Goal: Check status: Check status

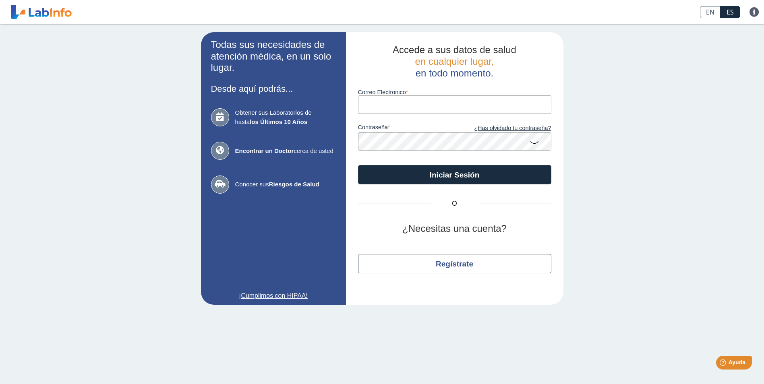
click at [408, 103] on input "Correo Electronico" at bounding box center [454, 104] width 193 height 18
type input "[EMAIL_ADDRESS][DOMAIN_NAME]"
click at [416, 153] on form "Correo Electronico [EMAIL_ADDRESS][DOMAIN_NAME] contraseña ¿Has olvidado tu con…" at bounding box center [454, 132] width 193 height 106
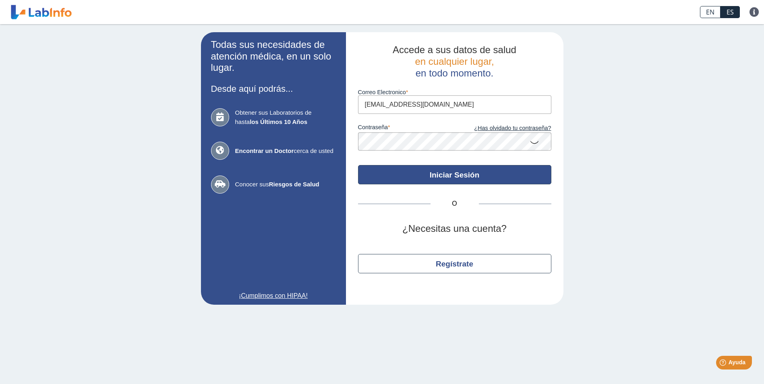
click at [503, 174] on button "Iniciar Sesión" at bounding box center [454, 174] width 193 height 19
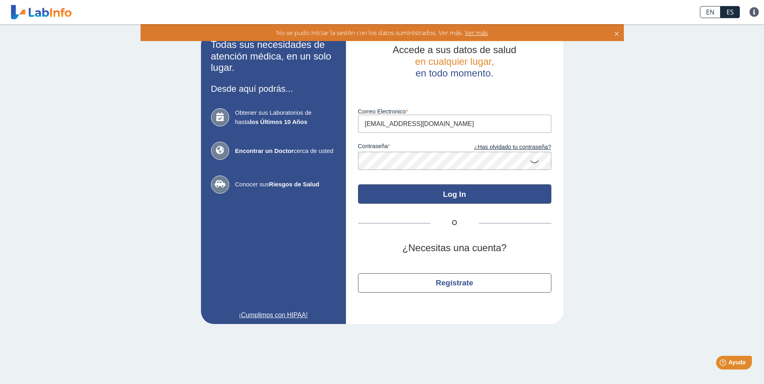
click at [434, 190] on button "Log In" at bounding box center [454, 193] width 193 height 19
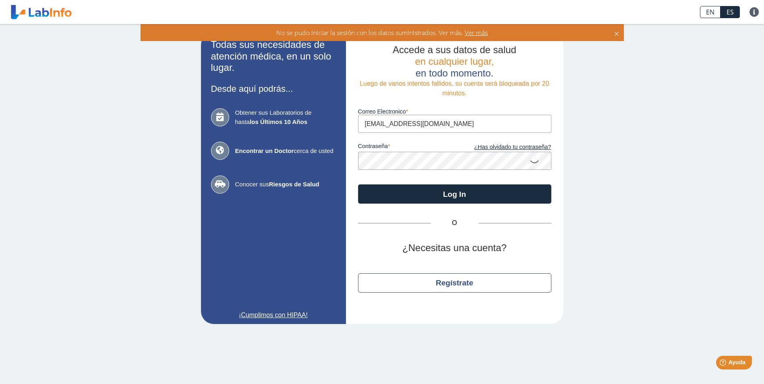
click at [292, 166] on app-login "Todas sus necesidades de atención médica, en un solo lugar. Desde aquí podrás..…" at bounding box center [382, 178] width 363 height 292
click at [535, 162] on icon at bounding box center [535, 161] width 10 height 16
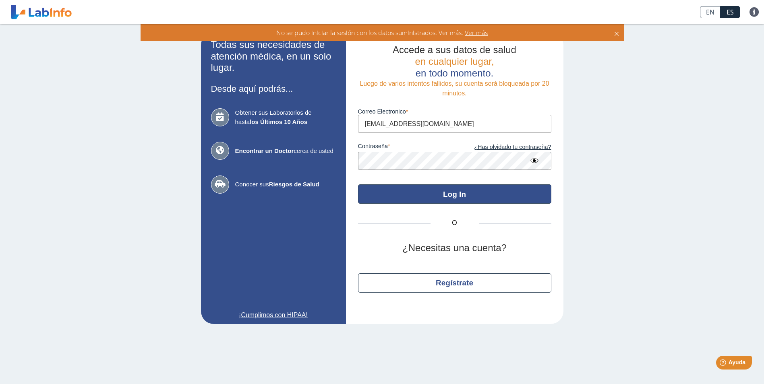
click at [491, 196] on button "Log In" at bounding box center [454, 193] width 193 height 19
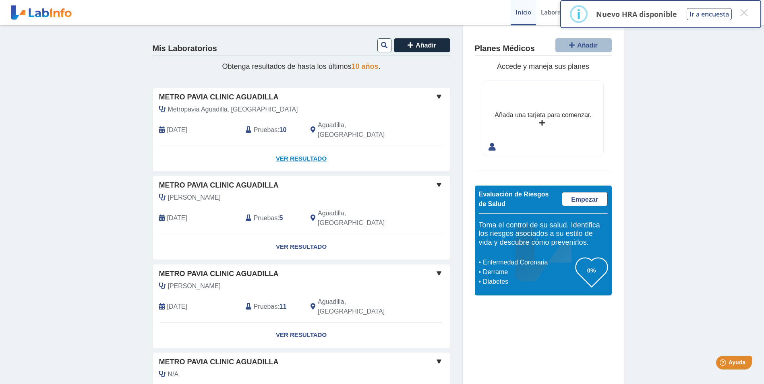
click at [296, 147] on link "Ver Resultado" at bounding box center [301, 158] width 297 height 25
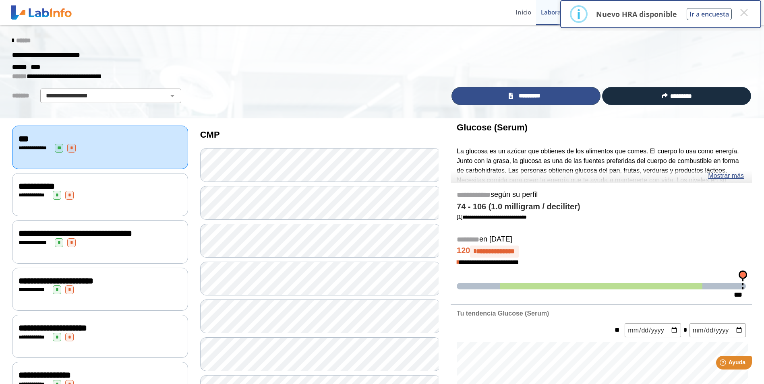
click at [539, 99] on span "*********" at bounding box center [530, 95] width 28 height 9
